Goal: Transaction & Acquisition: Purchase product/service

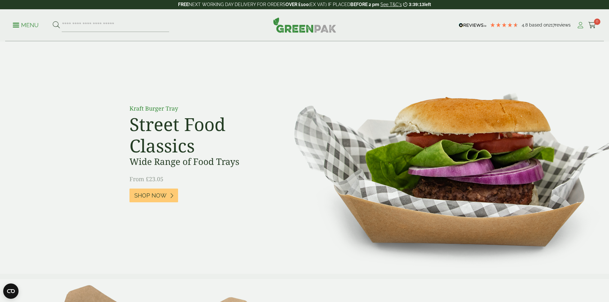
click at [577, 26] on icon at bounding box center [580, 25] width 8 height 6
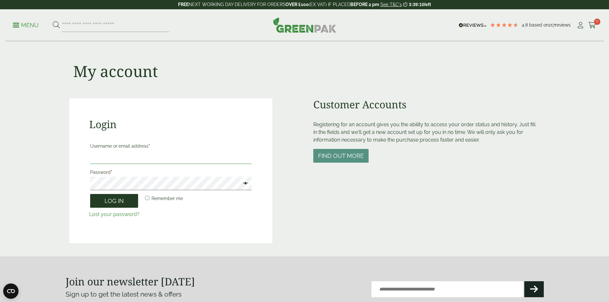
type input "**********"
click at [120, 199] on button "Log in" at bounding box center [114, 201] width 48 height 14
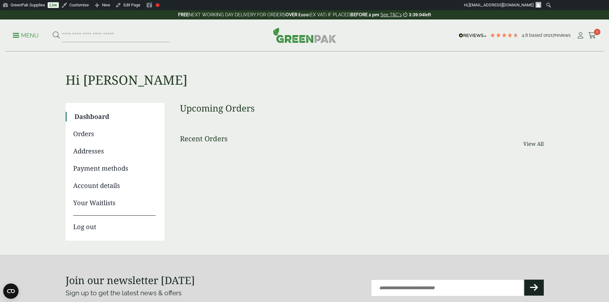
click at [294, 38] on img at bounding box center [304, 34] width 63 height 15
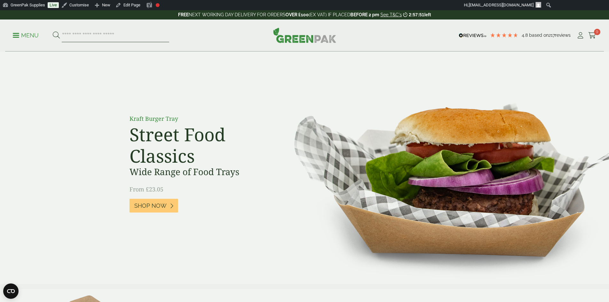
click at [89, 39] on input "search" at bounding box center [115, 35] width 107 height 13
type input "**********"
click at [53, 31] on button at bounding box center [56, 35] width 7 height 8
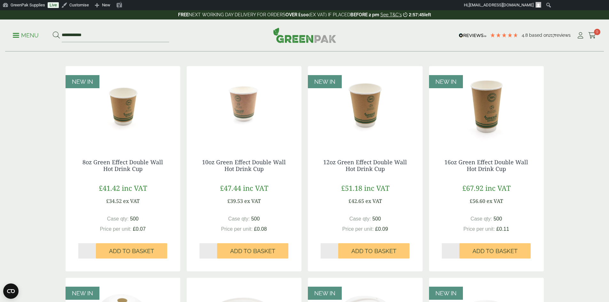
scroll to position [96, 0]
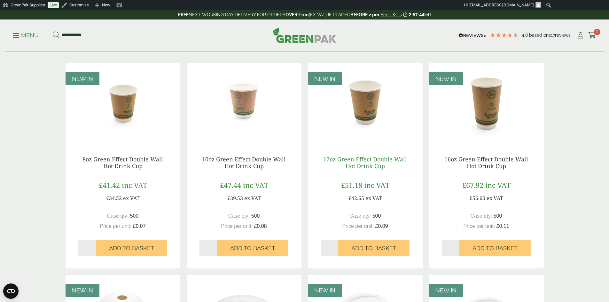
click at [356, 166] on link "12oz Green Effect Double Wall Hot Drink Cup" at bounding box center [365, 162] width 84 height 15
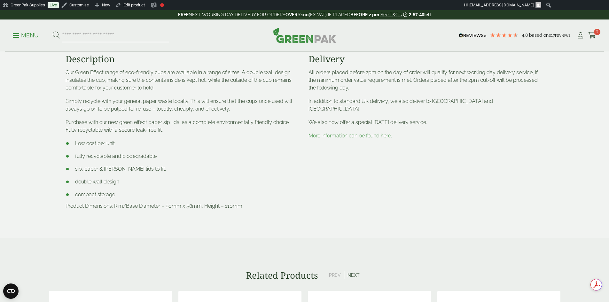
scroll to position [256, 0]
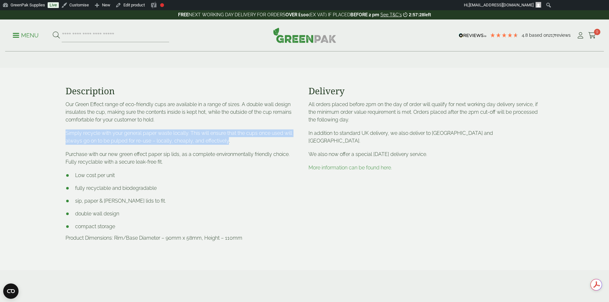
drag, startPoint x: 65, startPoint y: 132, endPoint x: 228, endPoint y: 143, distance: 163.4
click at [228, 143] on div "Description Our Green Effect range of eco-friendly cups are available in a rang…" at bounding box center [183, 169] width 243 height 166
copy p "Simply recycle with your general paper waste locally. This will ensure that the…"
